Goal: Task Accomplishment & Management: Use online tool/utility

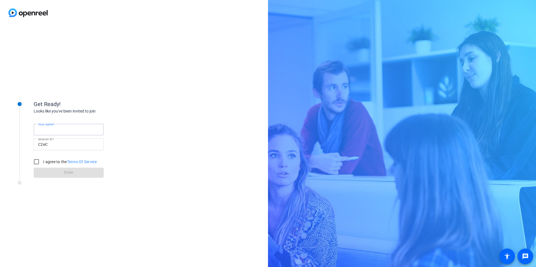
click at [84, 131] on input "Your name" at bounding box center [68, 129] width 61 height 7
type input "[PERSON_NAME]"
click at [134, 102] on div "Get Ready!" at bounding box center [90, 104] width 112 height 8
click at [34, 163] on input "I agree to the Terms Of Service" at bounding box center [36, 161] width 11 height 11
checkbox input "true"
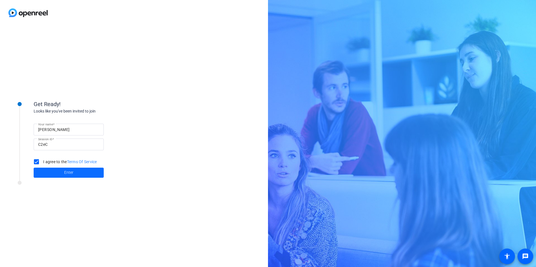
click at [57, 174] on span at bounding box center [69, 172] width 70 height 13
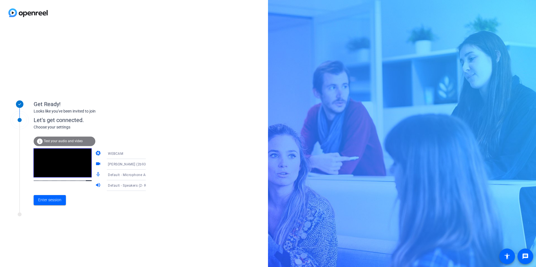
click at [55, 139] on span "Test your audio and video" at bounding box center [63, 141] width 39 height 4
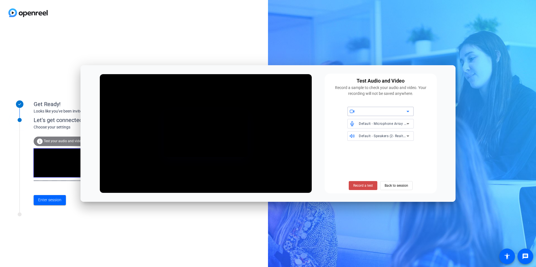
click at [365, 186] on span "Record a test" at bounding box center [363, 185] width 20 height 5
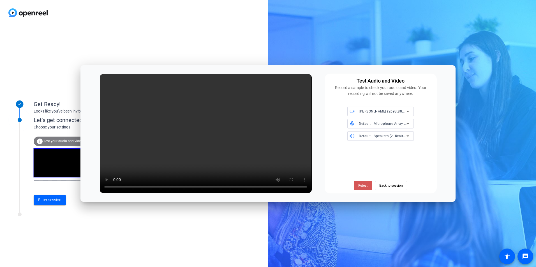
click at [367, 185] on span "Retest" at bounding box center [362, 185] width 9 height 5
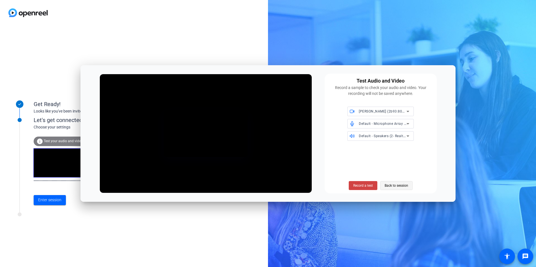
click at [400, 186] on span "Back to session" at bounding box center [397, 186] width 24 height 11
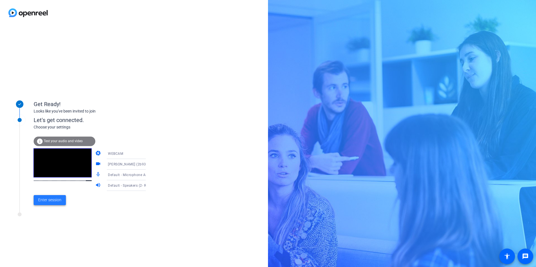
click at [52, 202] on span "Enter session" at bounding box center [49, 200] width 23 height 6
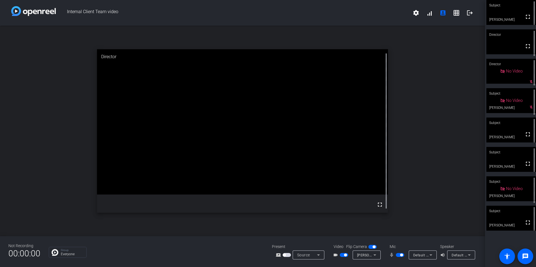
click at [342, 255] on span "button" at bounding box center [344, 255] width 8 height 4
click at [344, 257] on span "button" at bounding box center [344, 255] width 8 height 4
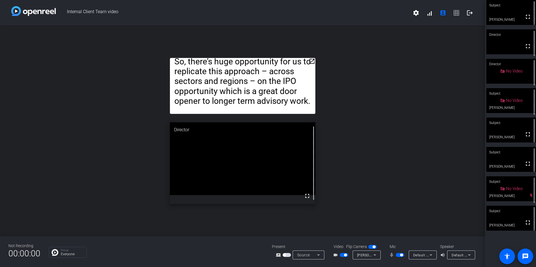
drag, startPoint x: 345, startPoint y: 104, endPoint x: 357, endPoint y: 74, distance: 32.4
click at [357, 74] on div "open_in_new [PERSON_NAME] Pleased to share with you [DATE] – an incredible XSL …" at bounding box center [242, 131] width 485 height 211
click at [399, 255] on span "button" at bounding box center [400, 255] width 8 height 4
click at [399, 255] on span "button" at bounding box center [397, 255] width 3 height 3
click at [401, 255] on span "button" at bounding box center [401, 255] width 3 height 3
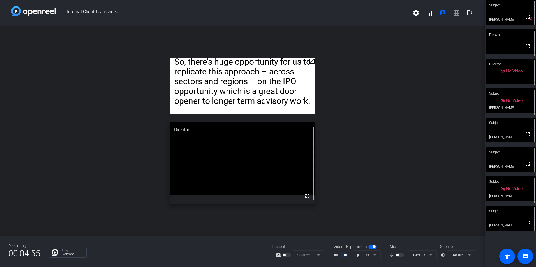
click at [400, 254] on div at bounding box center [401, 255] width 10 height 4
click at [350, 265] on div "Recording 00:04:56 Group Everyone Present screen_share_outline Source Video Fli…" at bounding box center [242, 252] width 485 height 31
click at [392, 254] on mat-icon "mic_none" at bounding box center [392, 255] width 7 height 7
click at [403, 257] on div at bounding box center [401, 255] width 10 height 4
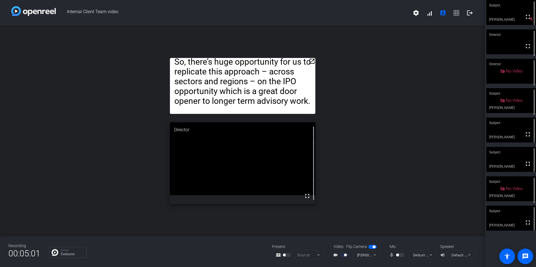
click at [400, 253] on mat-slide-toggle at bounding box center [401, 255] width 10 height 6
click at [400, 254] on div at bounding box center [401, 255] width 10 height 4
click at [396, 256] on div at bounding box center [401, 255] width 10 height 4
click at [400, 257] on div at bounding box center [401, 255] width 10 height 4
click at [401, 254] on div at bounding box center [401, 255] width 10 height 4
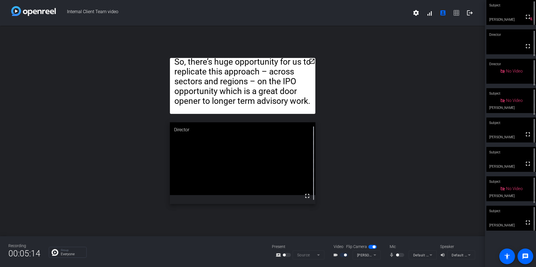
click at [422, 254] on mat-form-field "Default - Microphone Array (2- Realtek(R) Audio)" at bounding box center [423, 255] width 28 height 9
click at [402, 256] on div at bounding box center [401, 255] width 10 height 4
click at [529, 20] on span at bounding box center [527, 16] width 13 height 13
click at [400, 256] on div at bounding box center [401, 255] width 10 height 4
click at [396, 254] on div at bounding box center [401, 255] width 10 height 4
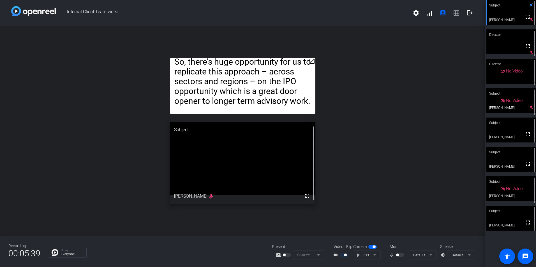
click at [499, 126] on div "Subject" at bounding box center [511, 123] width 50 height 11
click at [401, 255] on div at bounding box center [401, 255] width 10 height 4
click at [402, 255] on div at bounding box center [401, 255] width 10 height 4
click at [401, 256] on div at bounding box center [401, 255] width 10 height 4
click at [400, 257] on div at bounding box center [401, 255] width 10 height 4
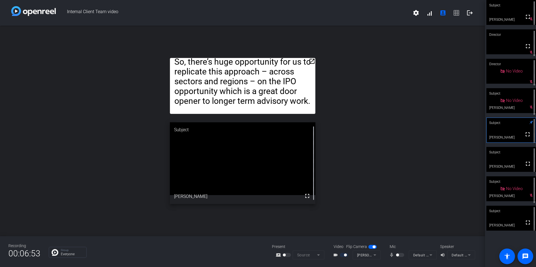
click at [400, 254] on div at bounding box center [401, 255] width 10 height 4
click at [402, 255] on div at bounding box center [401, 255] width 10 height 4
click at [401, 255] on div at bounding box center [401, 255] width 10 height 4
click at [400, 255] on div at bounding box center [401, 255] width 10 height 4
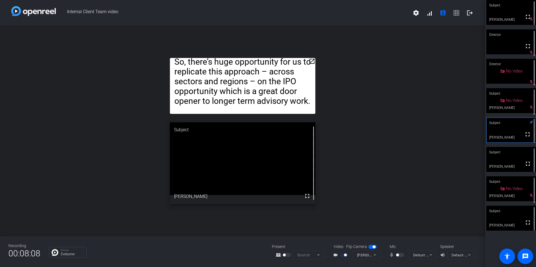
click at [400, 255] on div at bounding box center [401, 255] width 10 height 4
click at [430, 256] on mat-form-field "Default - Microphone Array (2- Realtek(R) Audio)" at bounding box center [423, 255] width 28 height 9
click at [399, 255] on div at bounding box center [401, 255] width 10 height 4
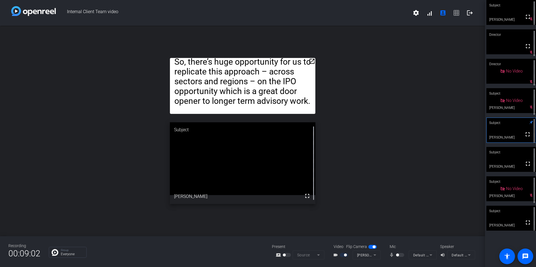
click at [399, 255] on div at bounding box center [401, 255] width 10 height 4
click at [400, 257] on div at bounding box center [401, 255] width 10 height 4
click at [503, 165] on video at bounding box center [511, 159] width 50 height 25
click at [398, 254] on div at bounding box center [401, 255] width 10 height 4
click at [526, 253] on span at bounding box center [525, 256] width 13 height 13
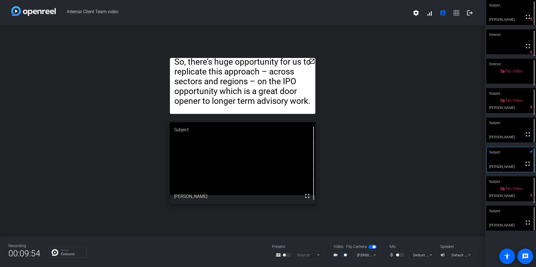
click at [525, 255] on mat-icon "message" at bounding box center [525, 256] width 7 height 7
click at [400, 256] on div at bounding box center [401, 255] width 10 height 4
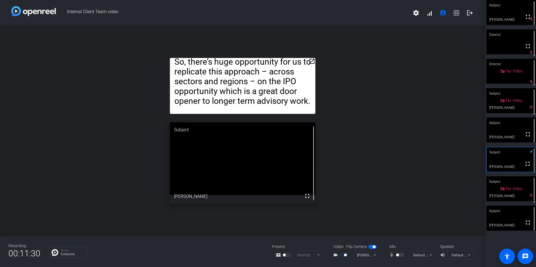
click at [402, 256] on div at bounding box center [401, 255] width 10 height 4
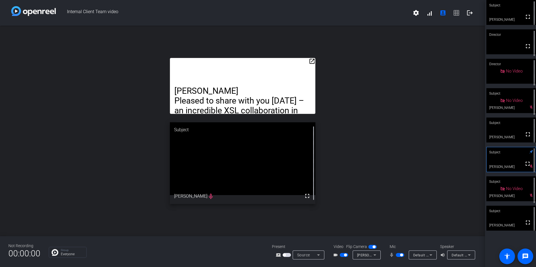
click at [399, 253] on mat-slide-toggle at bounding box center [401, 255] width 10 height 6
click at [400, 255] on span "button" at bounding box center [400, 255] width 8 height 4
click at [400, 256] on span "button" at bounding box center [400, 255] width 8 height 4
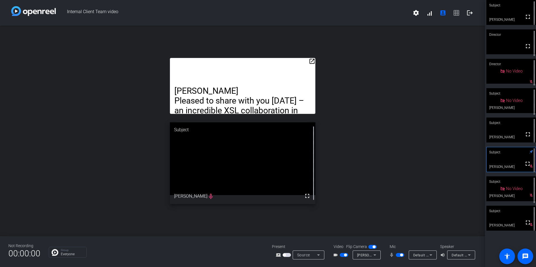
click at [400, 256] on span "button" at bounding box center [401, 255] width 3 height 3
click at [399, 256] on span "button" at bounding box center [397, 255] width 3 height 3
click at [398, 256] on span "button" at bounding box center [400, 255] width 8 height 4
click at [399, 255] on span "button" at bounding box center [397, 255] width 3 height 3
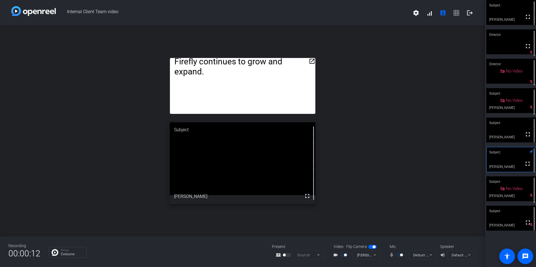
click at [498, 216] on div "Subject" at bounding box center [511, 211] width 50 height 11
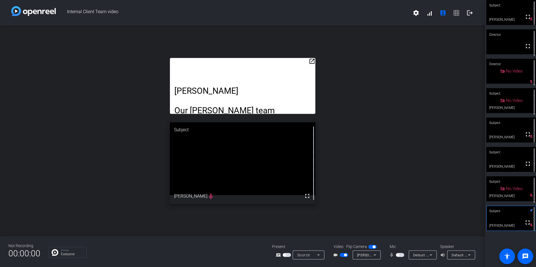
click at [400, 255] on span "button" at bounding box center [400, 255] width 8 height 4
click at [400, 256] on span "button" at bounding box center [401, 255] width 3 height 3
click at [398, 255] on span "button" at bounding box center [397, 255] width 3 height 3
